Goal: Task Accomplishment & Management: Use online tool/utility

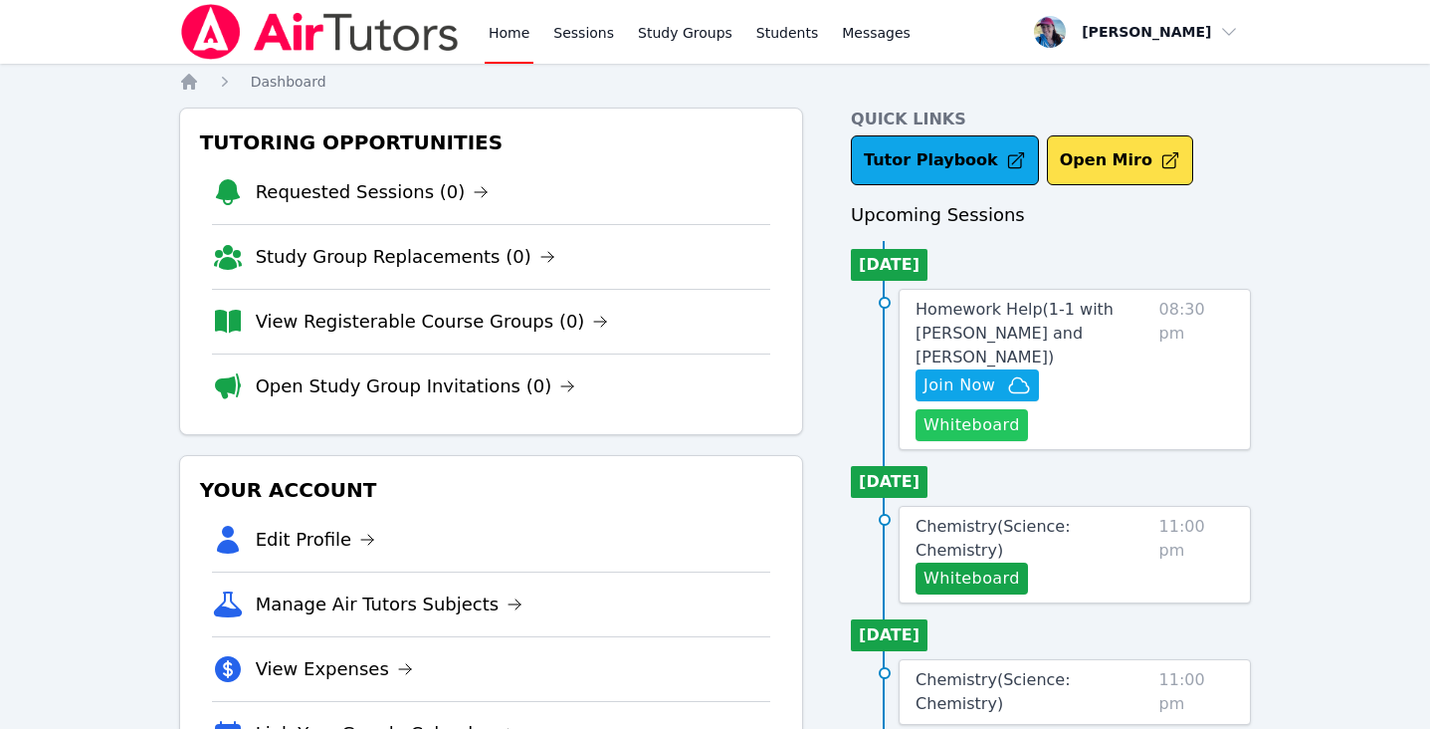
click at [1028, 409] on button "Whiteboard" at bounding box center [972, 425] width 112 height 32
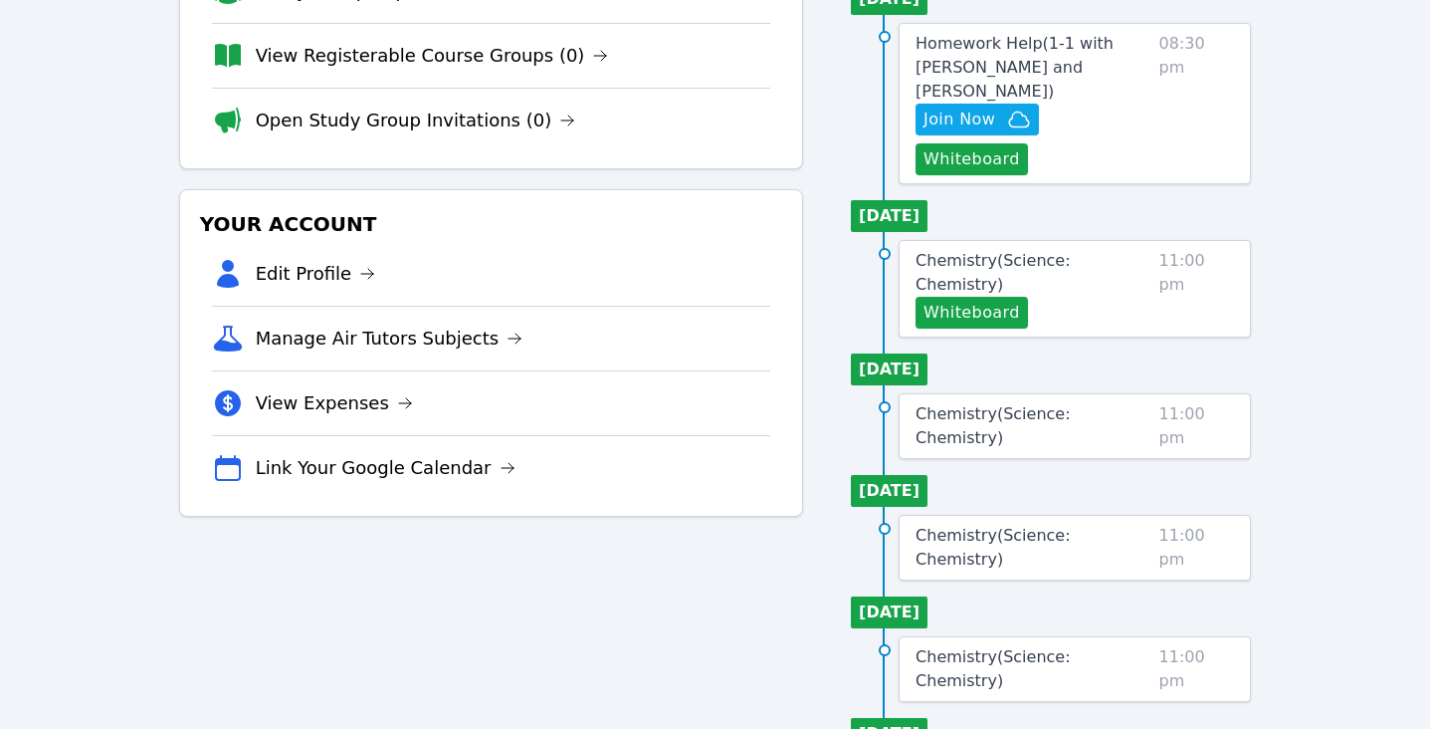
scroll to position [233, 0]
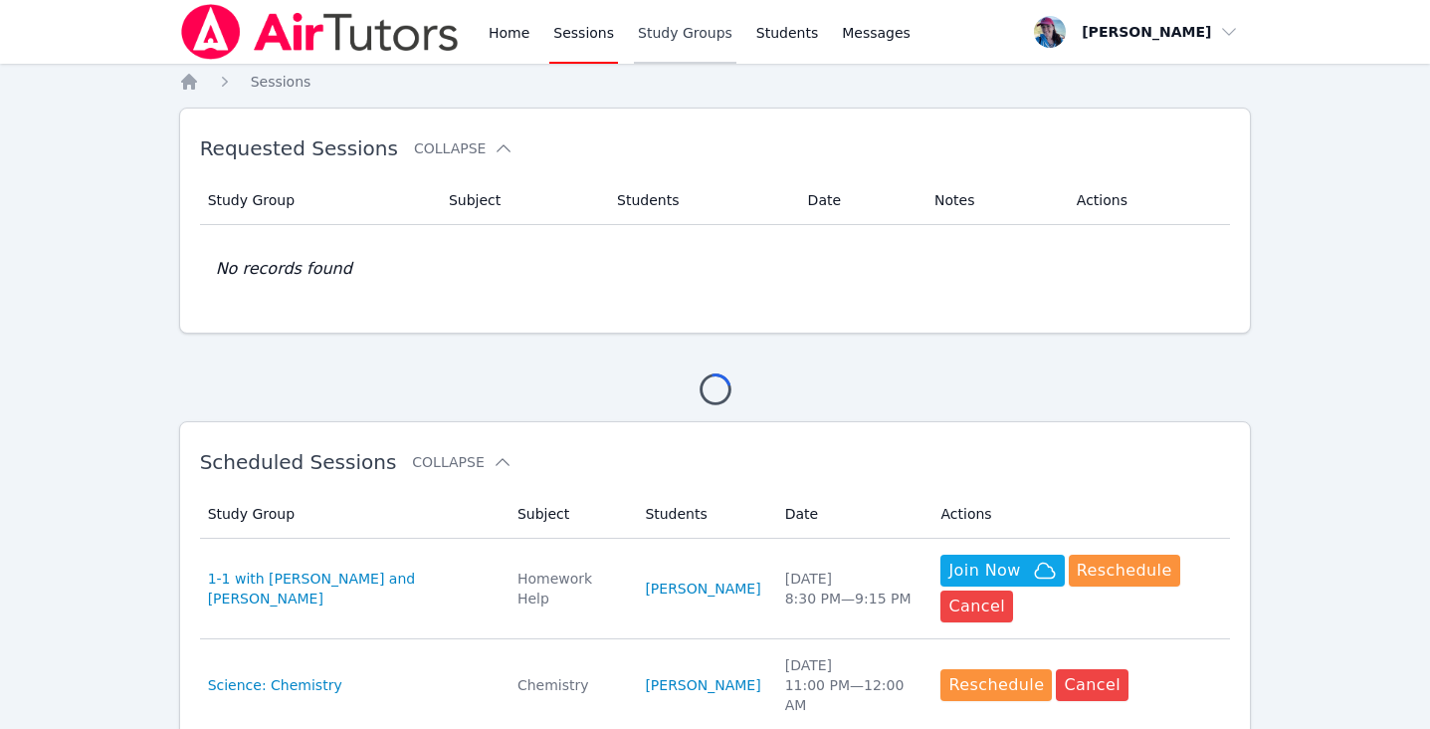
click at [672, 22] on link "Study Groups" at bounding box center [685, 32] width 103 height 64
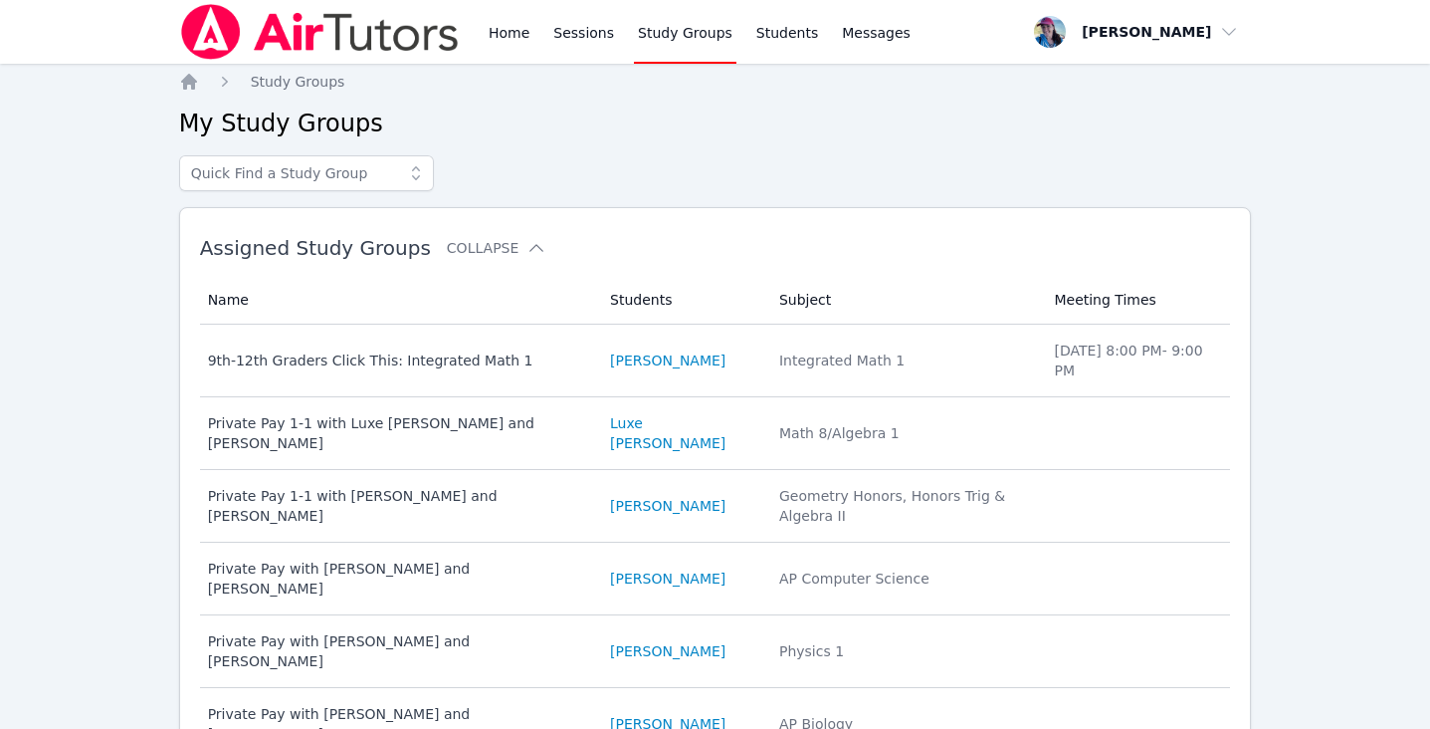
click at [670, 31] on link "Study Groups" at bounding box center [685, 32] width 103 height 64
click at [597, 35] on link "Sessions" at bounding box center [583, 32] width 69 height 64
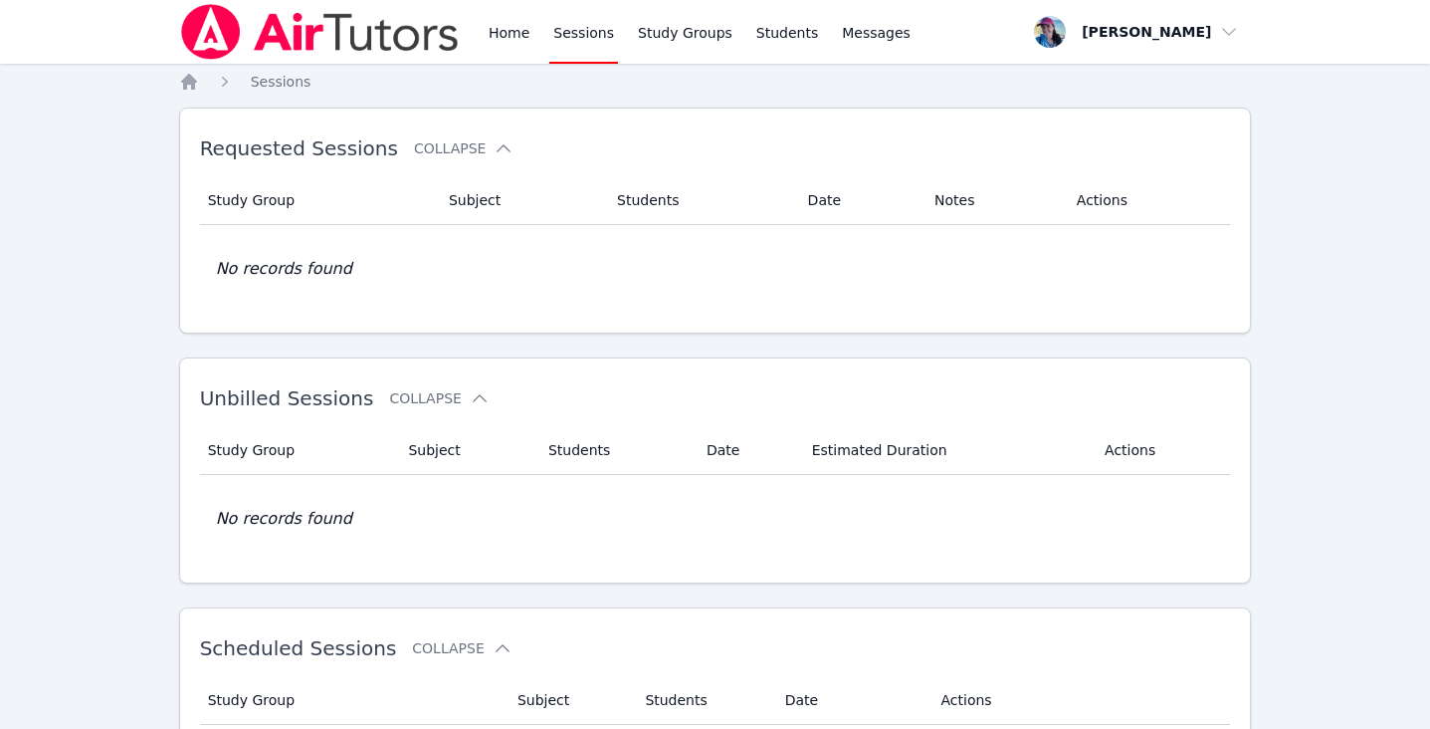
click at [480, 34] on div "Home Sessions Study Groups Students Messages" at bounding box center [547, 32] width 736 height 64
click at [507, 34] on link "Home" at bounding box center [509, 32] width 49 height 64
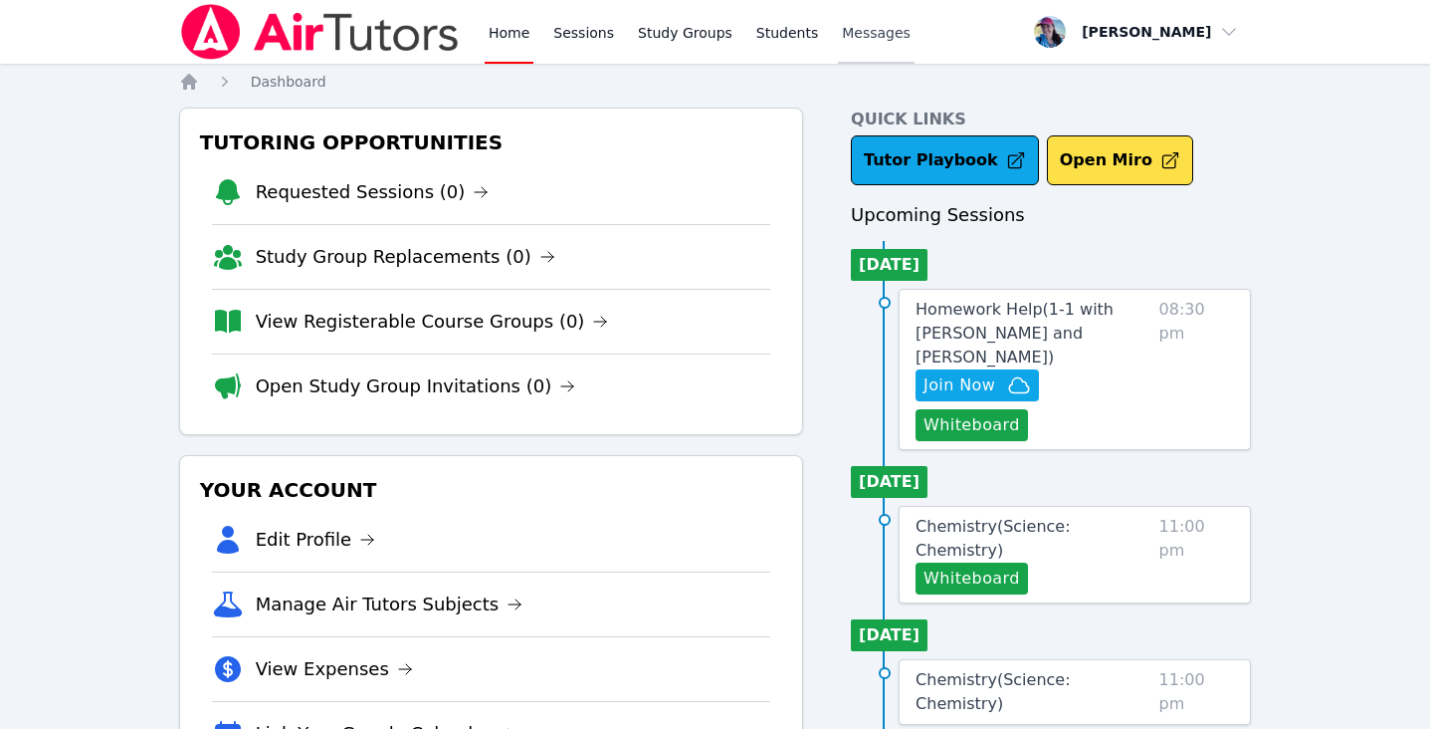
click at [846, 38] on span "Messages" at bounding box center [876, 33] width 69 height 20
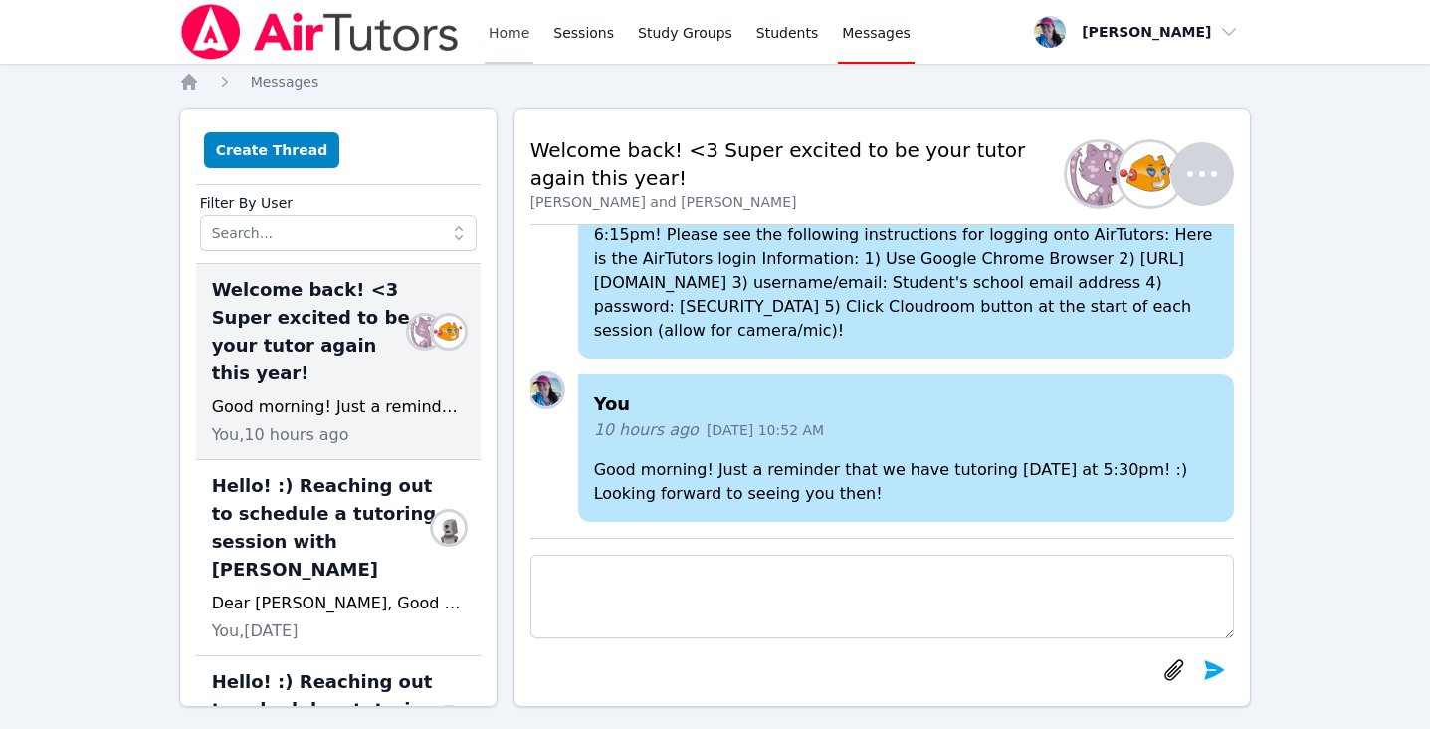
click at [494, 30] on link "Home" at bounding box center [509, 32] width 49 height 64
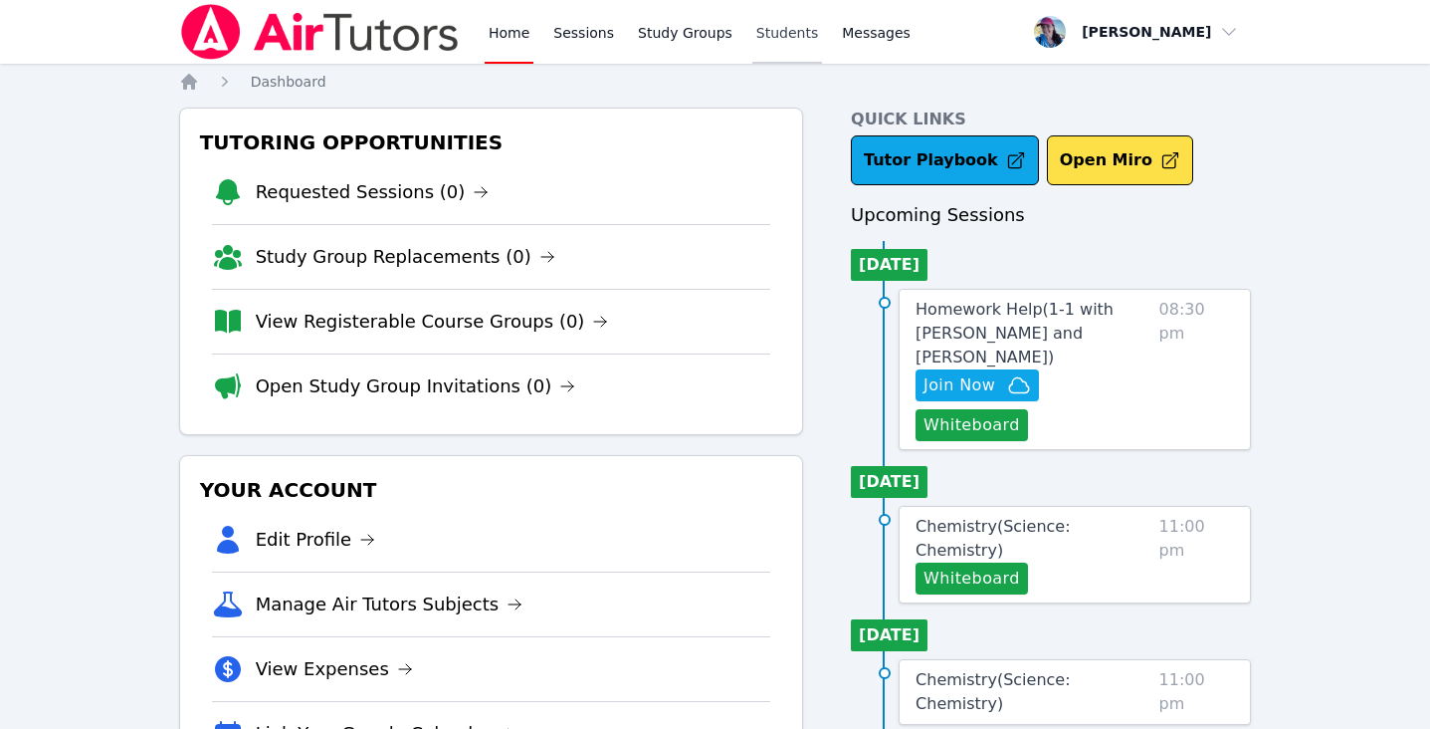
click at [753, 38] on link "Students" at bounding box center [788, 32] width 70 height 64
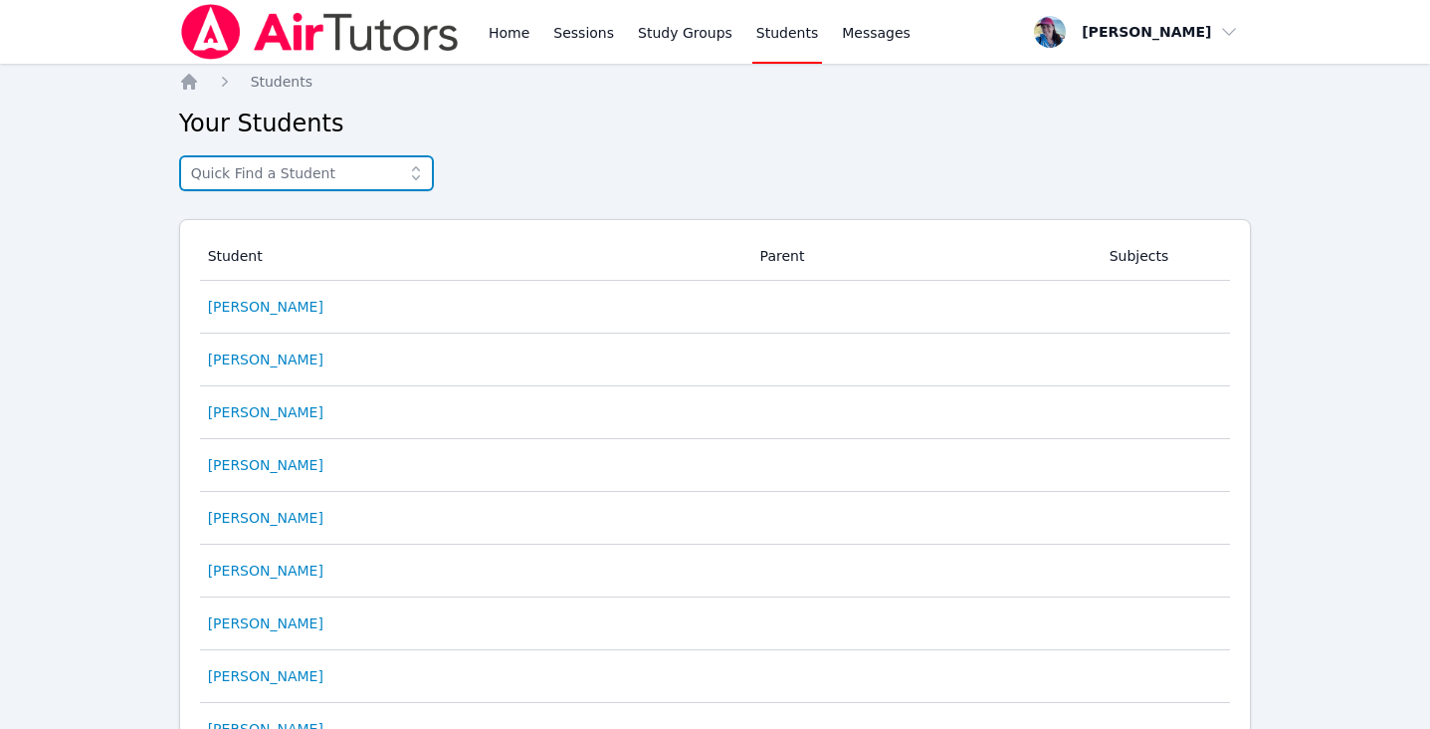
click at [295, 157] on input "text" at bounding box center [306, 173] width 255 height 36
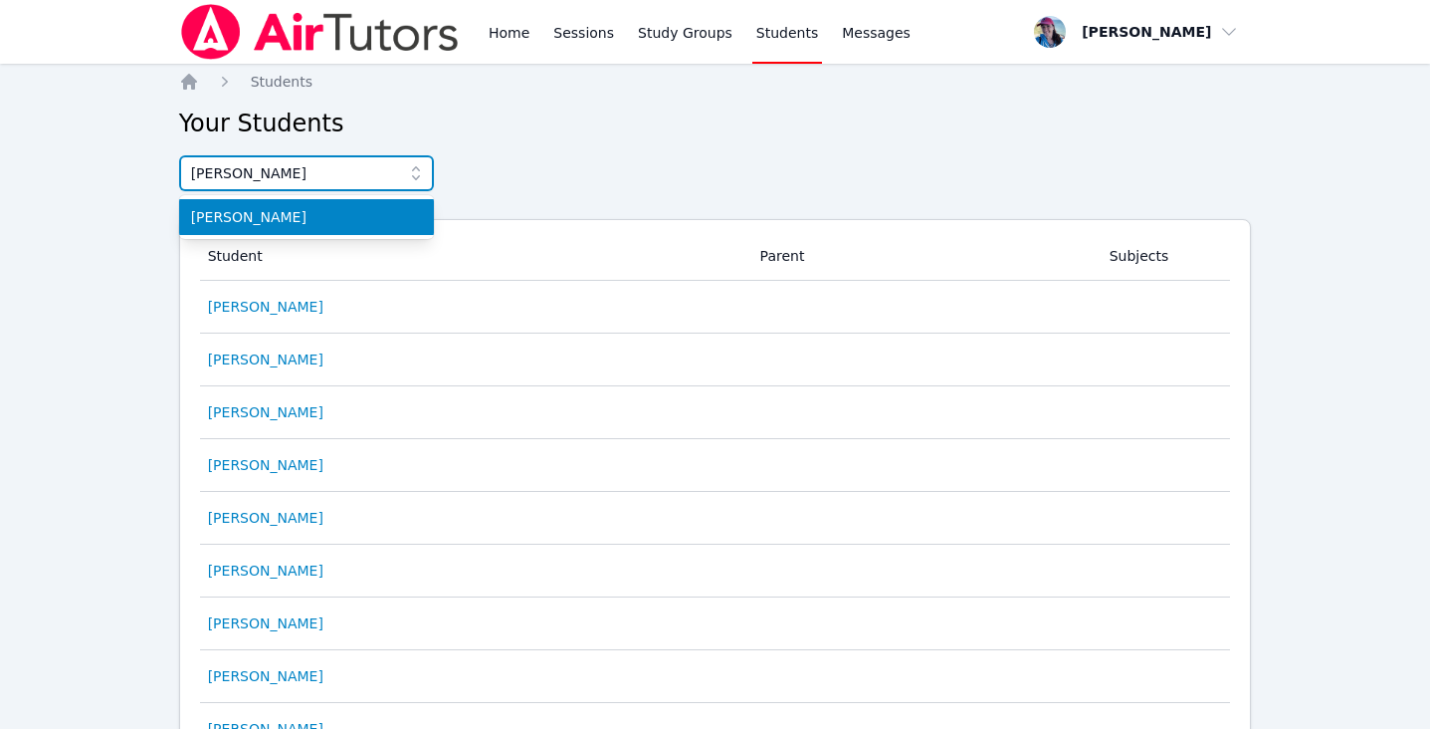
type input "deshawn"
click at [254, 208] on span "Deshawn Cleveland" at bounding box center [306, 217] width 231 height 20
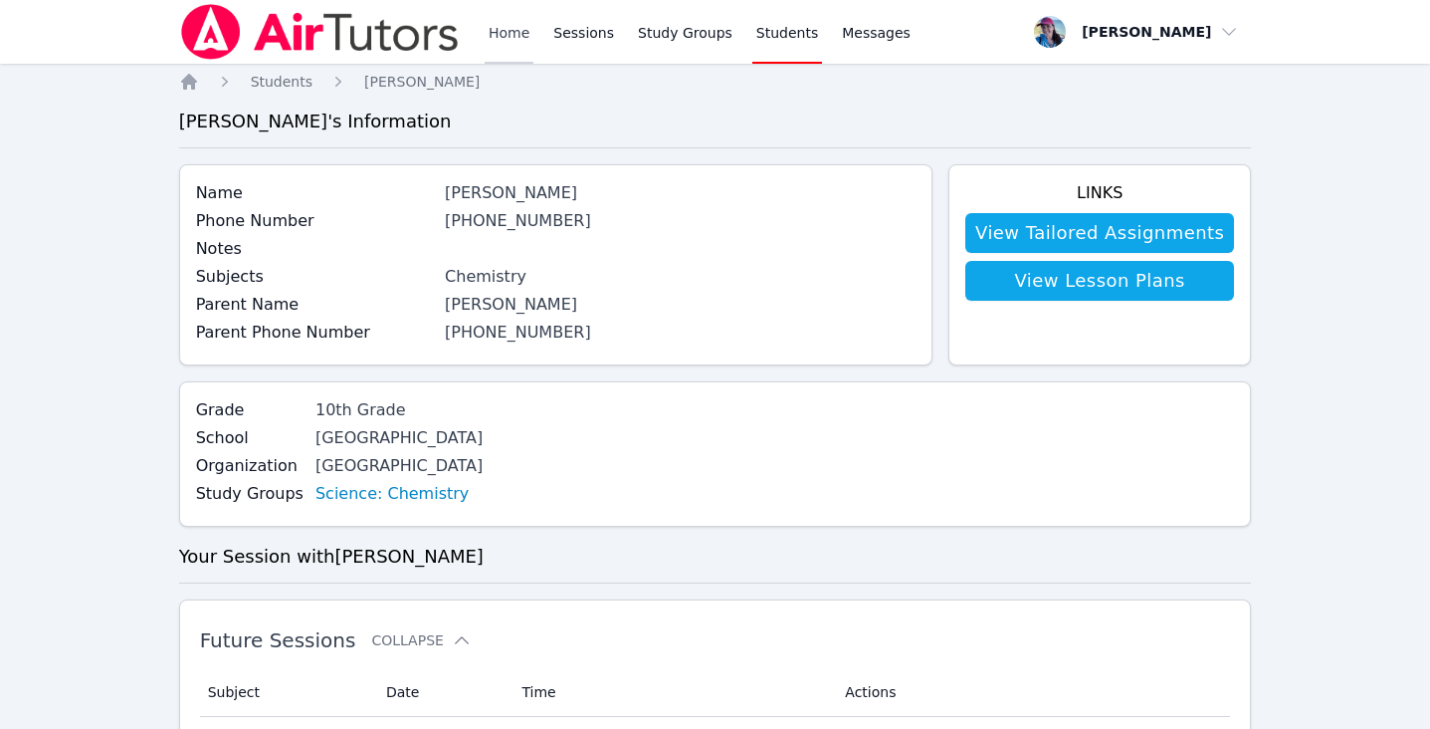
click at [502, 39] on link "Home" at bounding box center [509, 32] width 49 height 64
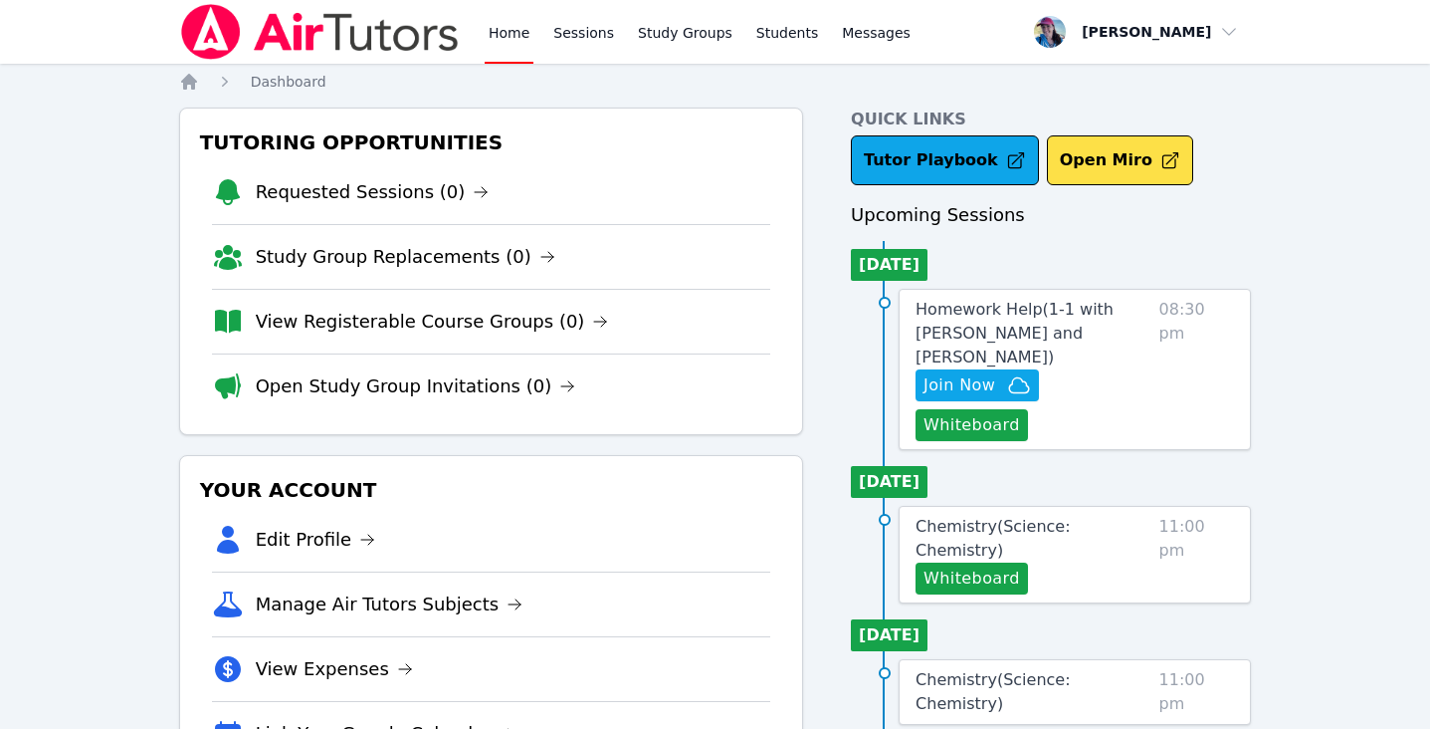
click at [515, 35] on link "Home" at bounding box center [509, 32] width 49 height 64
click at [994, 373] on span "Join Now" at bounding box center [960, 385] width 72 height 24
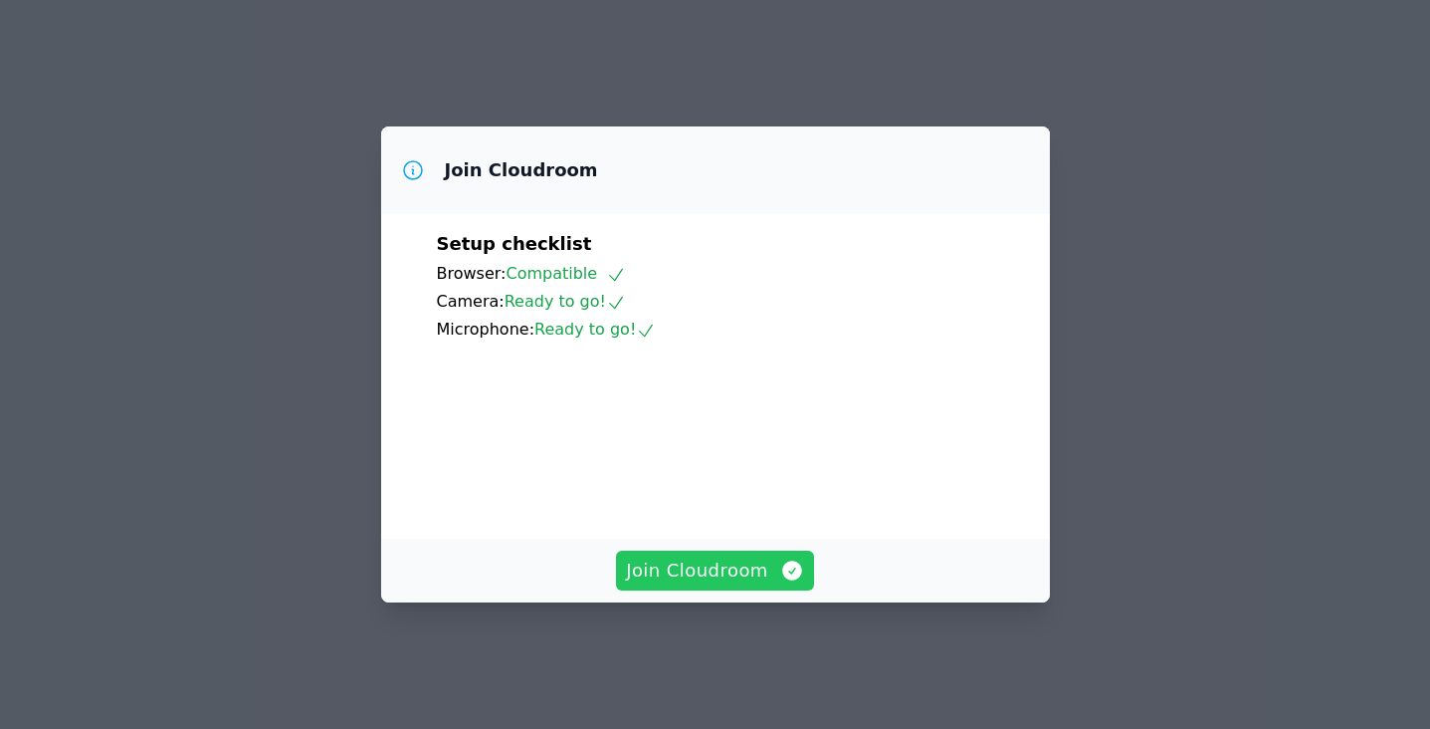
click at [731, 584] on span "Join Cloudroom" at bounding box center [715, 570] width 178 height 28
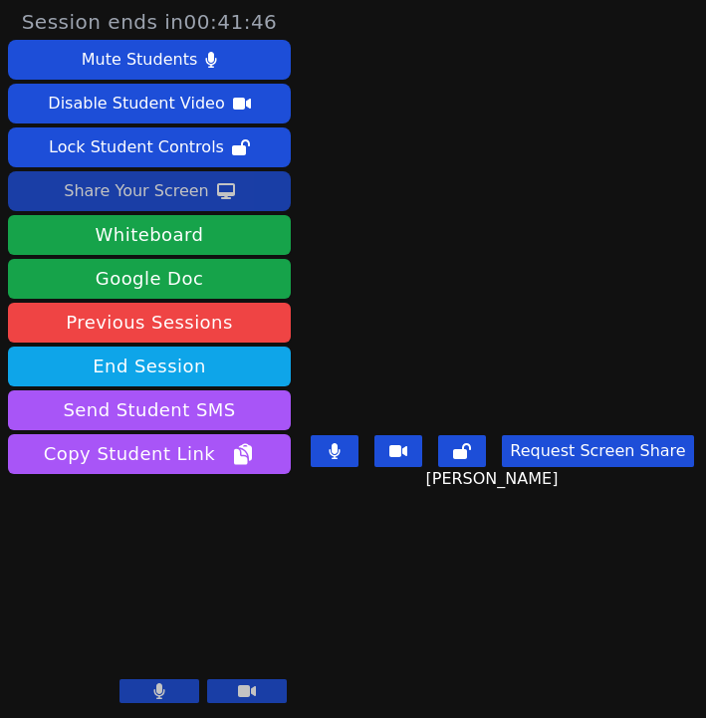
click at [137, 184] on div "Share Your Screen" at bounding box center [136, 191] width 145 height 32
